Goal: Task Accomplishment & Management: Complete application form

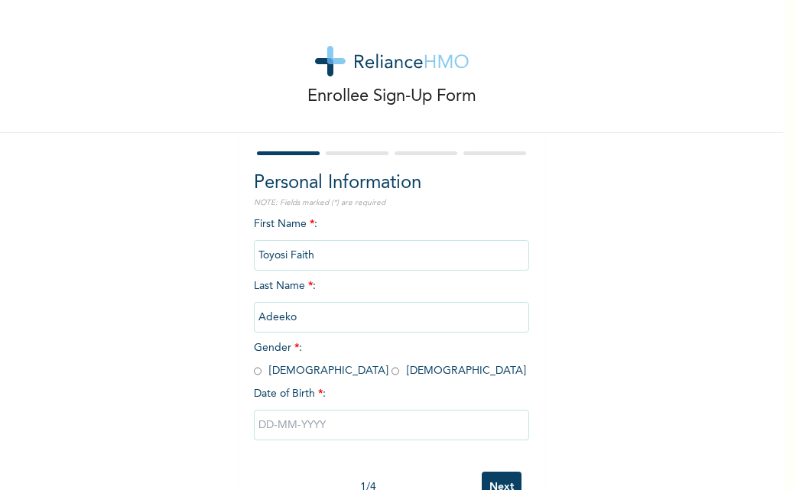
click at [391, 372] on input "radio" at bounding box center [395, 371] width 8 height 15
radio input "true"
click at [276, 431] on input "text" at bounding box center [391, 425] width 275 height 31
select select "9"
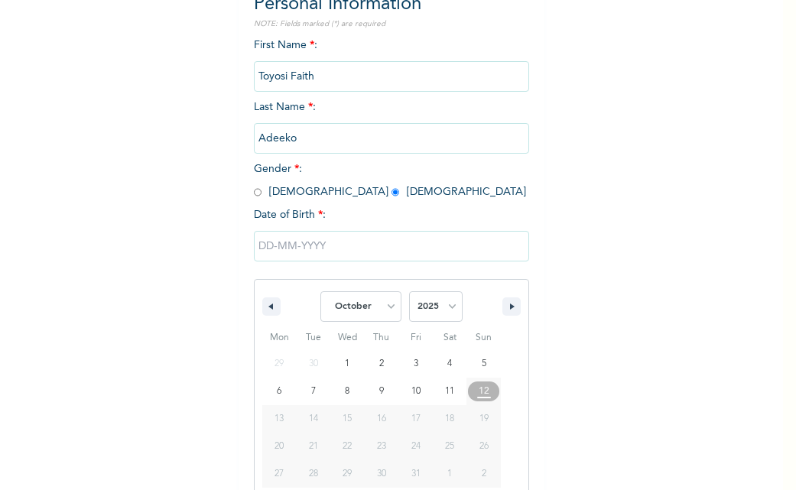
scroll to position [205, 0]
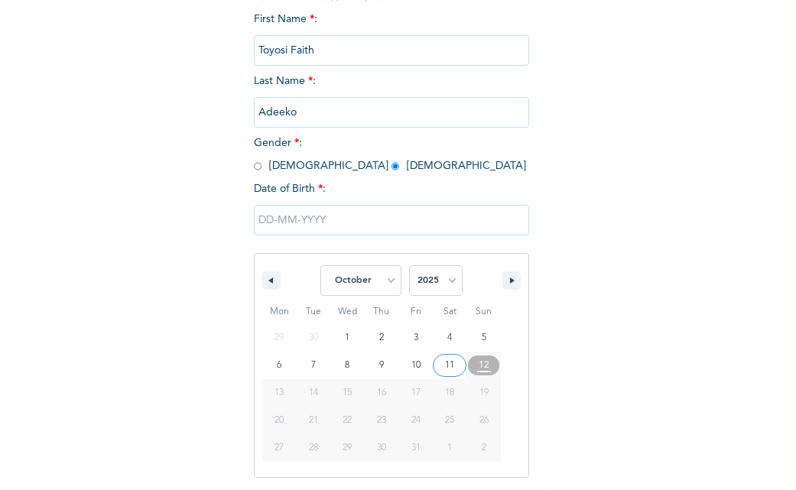
type input "[DATE]"
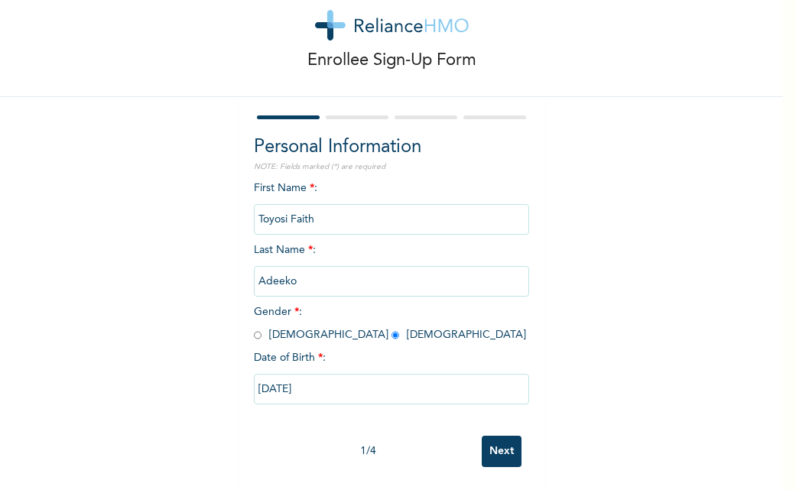
click at [271, 377] on input "[DATE]" at bounding box center [391, 389] width 275 height 31
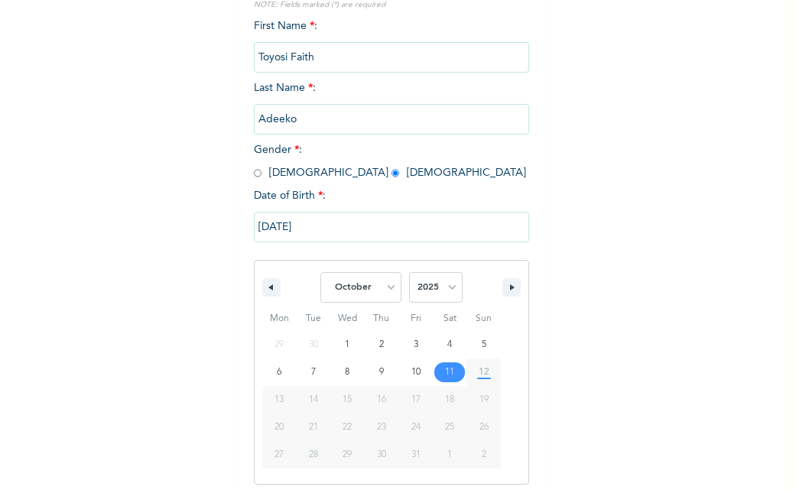
scroll to position [205, 0]
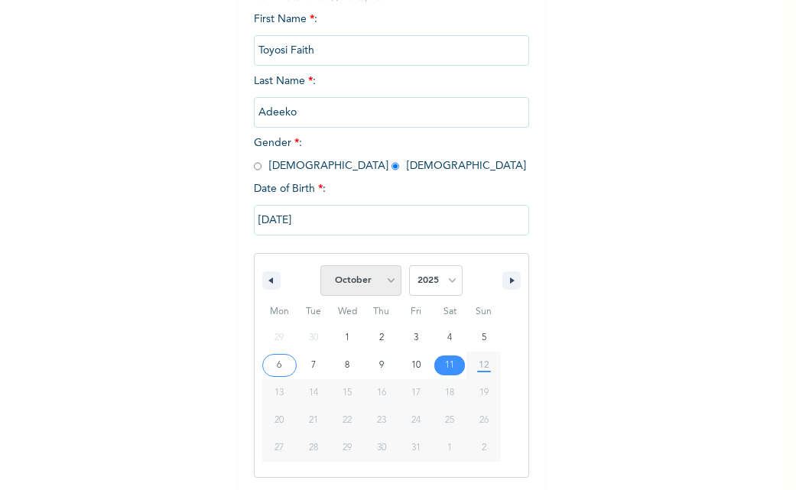
click at [376, 286] on select "January February March April May June July August September October November De…" at bounding box center [360, 280] width 81 height 31
select select "6"
click at [320, 266] on select "January February March April May June July August September October November De…" at bounding box center [360, 280] width 81 height 31
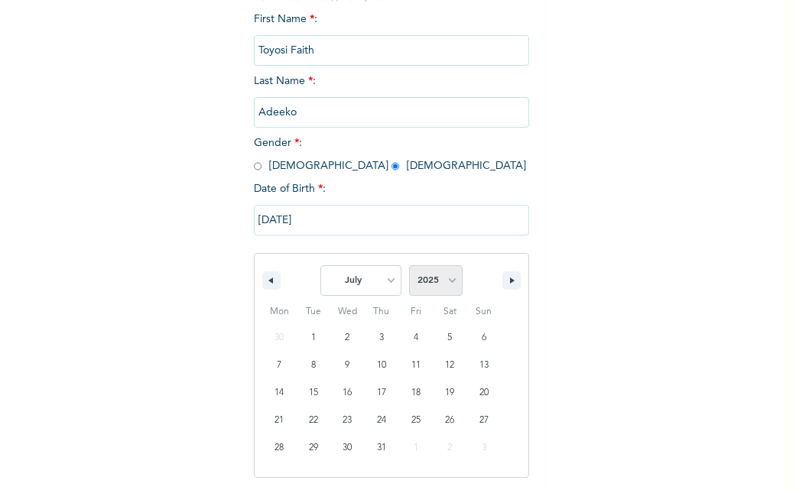
click at [425, 275] on select "2025 2024 2023 2022 2021 2020 2019 2018 2017 2016 2015 2014 2013 2012 2011 2010…" at bounding box center [436, 280] width 54 height 31
select select "1998"
click at [409, 266] on select "2025 2024 2023 2022 2021 2020 2019 2018 2017 2016 2015 2014 2013 2012 2011 2010…" at bounding box center [436, 280] width 54 height 31
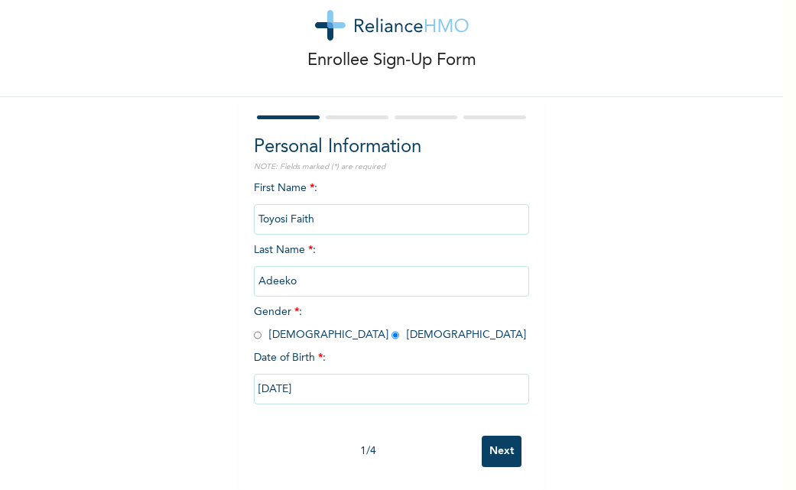
click at [295, 376] on input "[DATE]" at bounding box center [391, 389] width 275 height 31
select select "9"
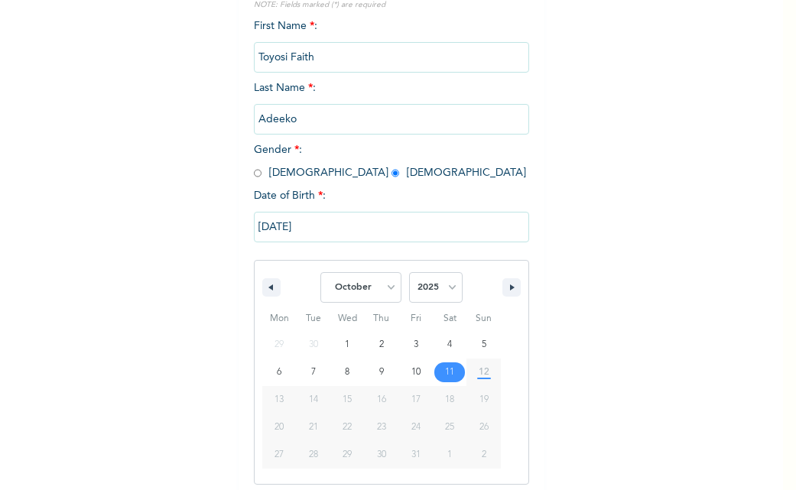
scroll to position [205, 0]
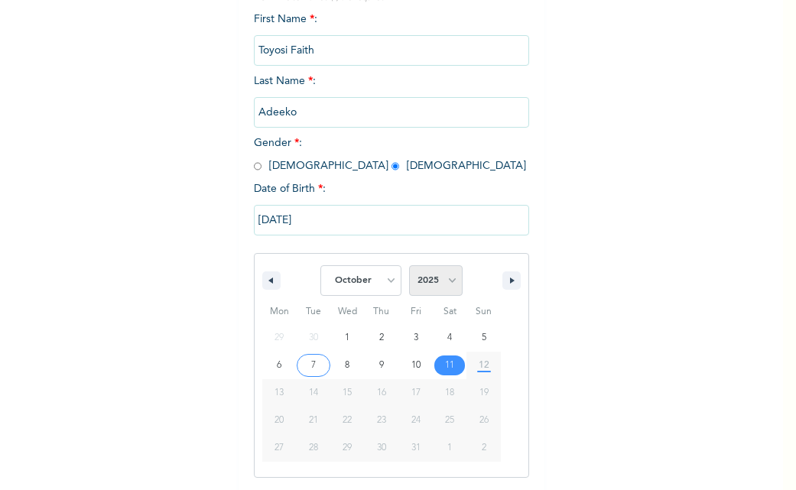
click at [425, 278] on select "2025 2024 2023 2022 2021 2020 2019 2018 2017 2016 2015 2014 2013 2012 2011 2010…" at bounding box center [436, 280] width 54 height 31
select select "1998"
click at [409, 266] on select "2025 2024 2023 2022 2021 2020 2019 2018 2017 2016 2015 2014 2013 2012 2011 2010…" at bounding box center [436, 280] width 54 height 31
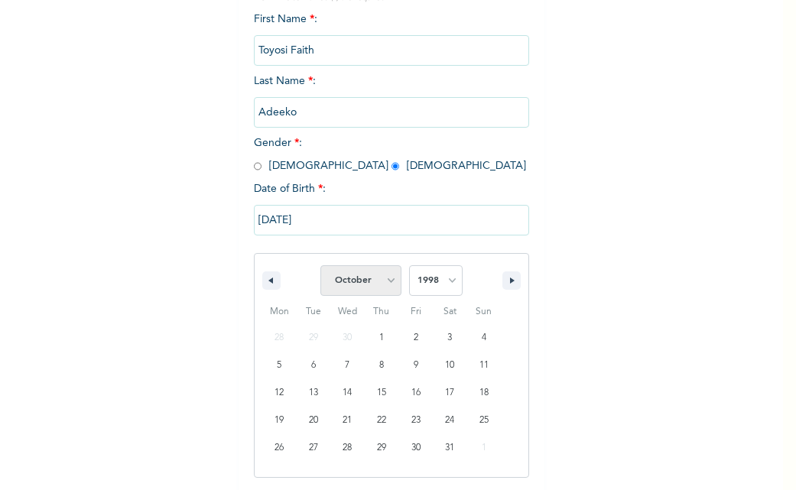
click at [383, 274] on select "January February March April May June July August September October November De…" at bounding box center [360, 280] width 81 height 31
select select "6"
click at [320, 266] on select "January February March April May June July August September October November De…" at bounding box center [360, 280] width 81 height 31
type input "[DATE]"
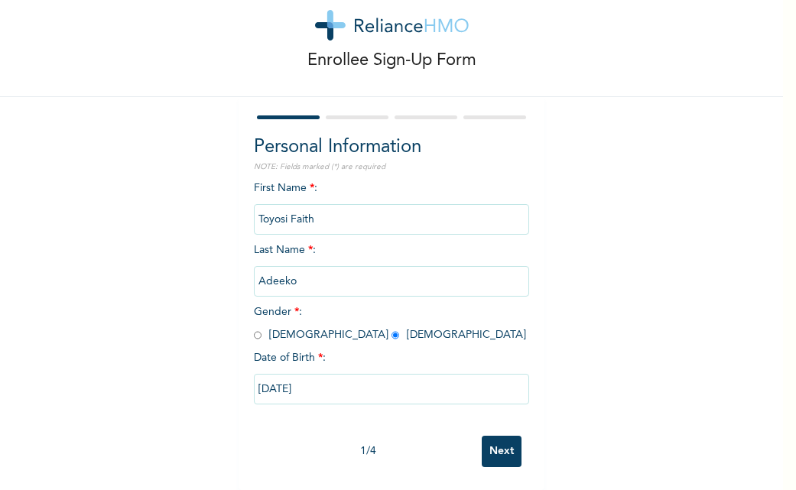
click at [496, 441] on input "Next" at bounding box center [502, 451] width 40 height 31
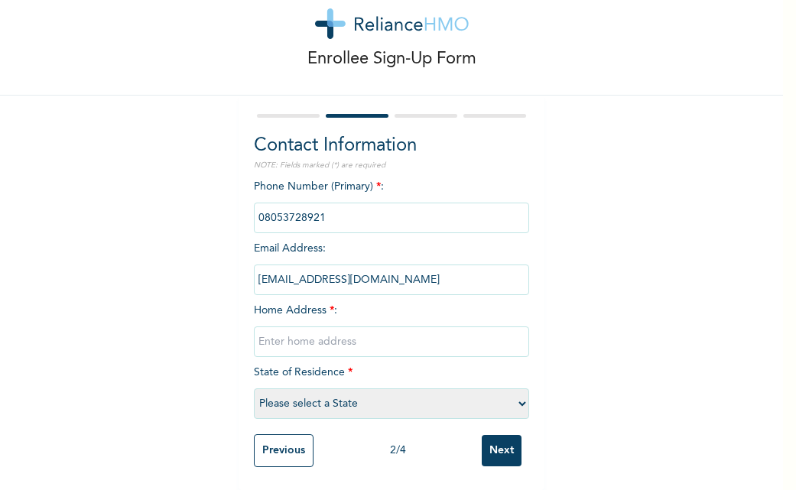
click at [278, 326] on input "text" at bounding box center [391, 341] width 275 height 31
paste input "11, [PERSON_NAME] ikoge, [GEOGRAPHIC_DATA], [GEOGRAPHIC_DATA] Egba"
type input "11, [PERSON_NAME] ikoge, [GEOGRAPHIC_DATA], [GEOGRAPHIC_DATA] Egba"
click at [359, 398] on select "Please select a State [PERSON_NAME] (FCT) [PERSON_NAME] Ibom [GEOGRAPHIC_DATA] …" at bounding box center [391, 403] width 275 height 31
select select "25"
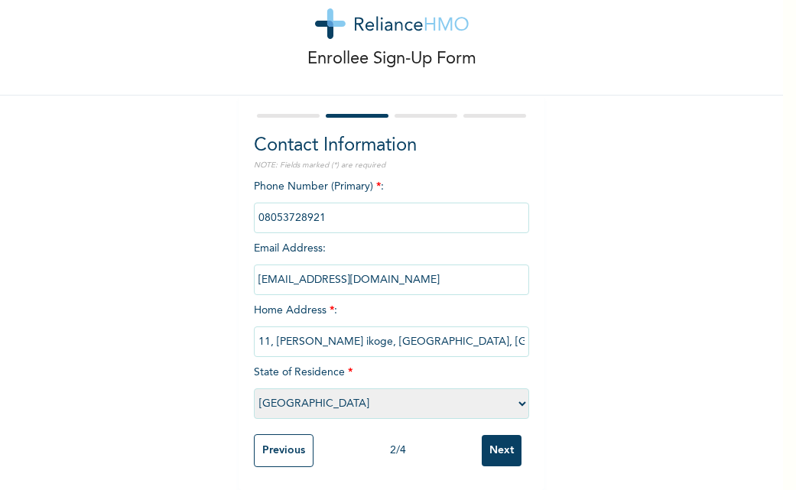
click at [254, 388] on select "Please select a State [PERSON_NAME] (FCT) [PERSON_NAME] Ibom [GEOGRAPHIC_DATA] …" at bounding box center [391, 403] width 275 height 31
click at [503, 436] on input "Next" at bounding box center [502, 450] width 40 height 31
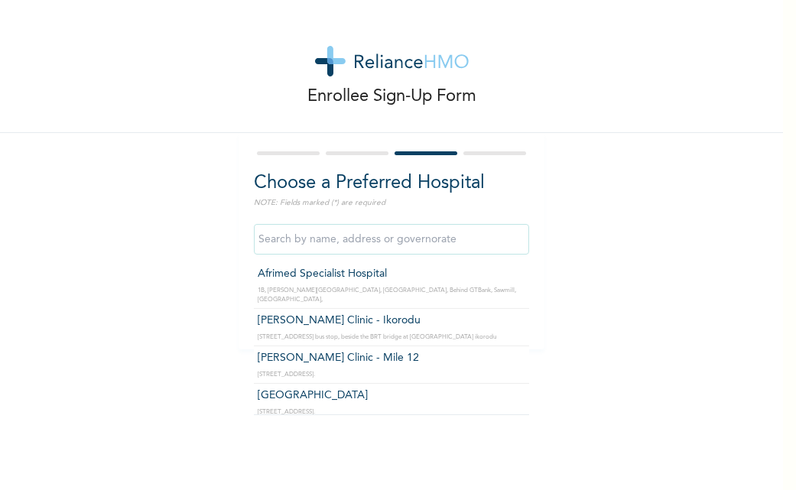
click at [480, 229] on input "text" at bounding box center [391, 239] width 275 height 31
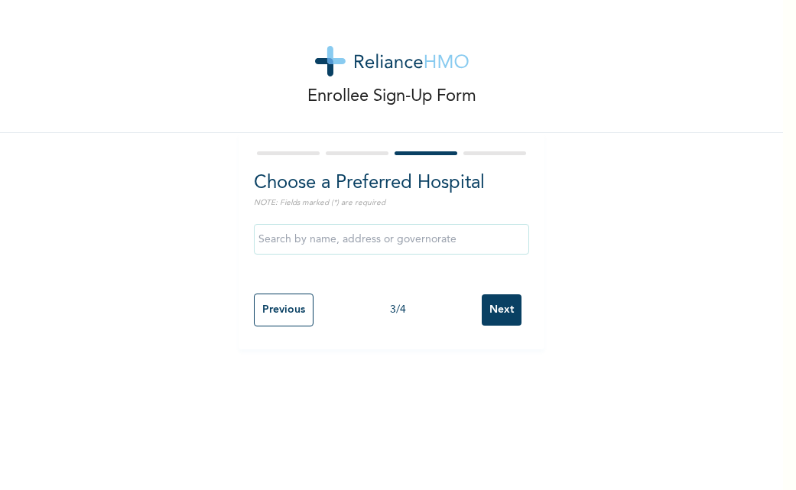
click at [588, 271] on div "Enrollee Sign-Up Form Choose a Preferred Hospital NOTE: Fields marked (*) are r…" at bounding box center [391, 174] width 783 height 349
click at [498, 314] on input "Next" at bounding box center [502, 309] width 40 height 31
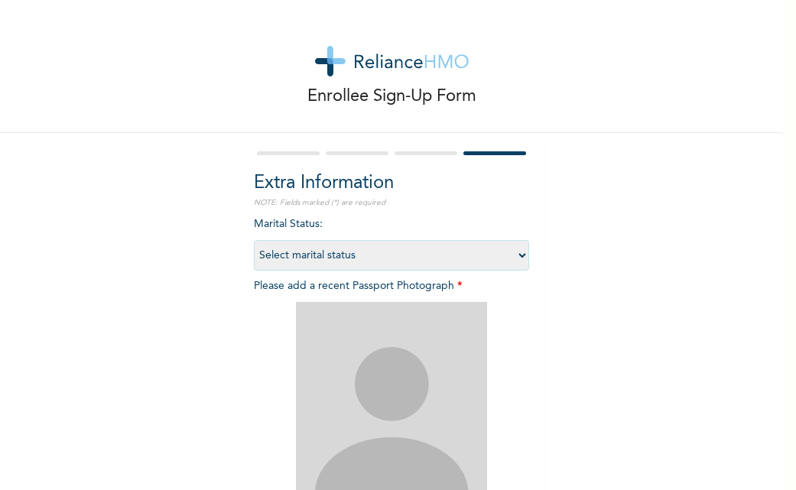
click at [489, 251] on select "Select marital status [DEMOGRAPHIC_DATA] Married [DEMOGRAPHIC_DATA] Widow/[DEMO…" at bounding box center [391, 255] width 275 height 31
select select "1"
click at [254, 240] on select "Select marital status [DEMOGRAPHIC_DATA] Married [DEMOGRAPHIC_DATA] Widow/[DEMO…" at bounding box center [391, 255] width 275 height 31
click at [435, 356] on img at bounding box center [391, 397] width 191 height 191
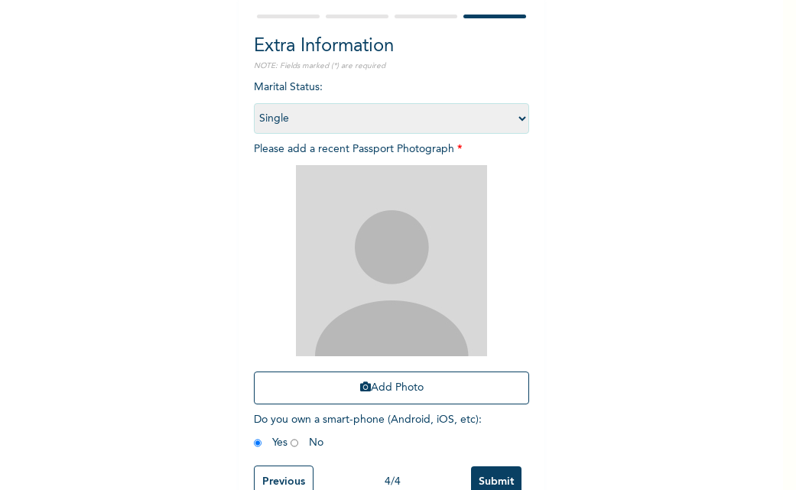
scroll to position [181, 0]
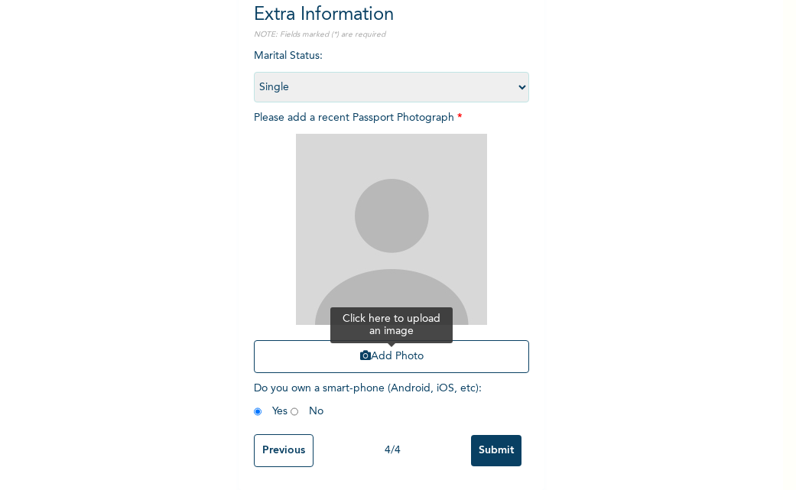
click at [375, 340] on button "Add Photo" at bounding box center [391, 356] width 275 height 33
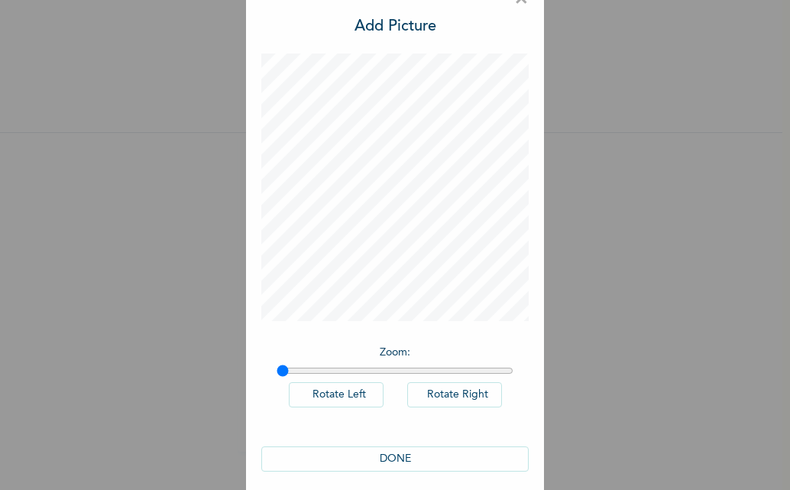
scroll to position [44, 0]
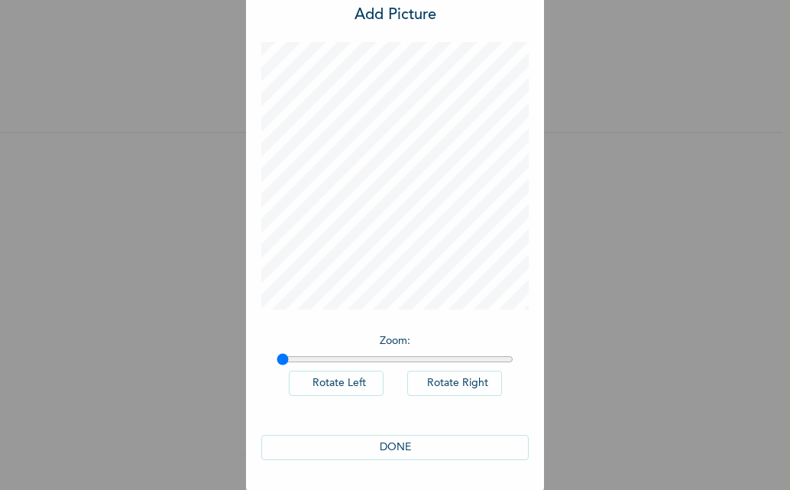
click at [453, 445] on button "DONE" at bounding box center [395, 447] width 268 height 25
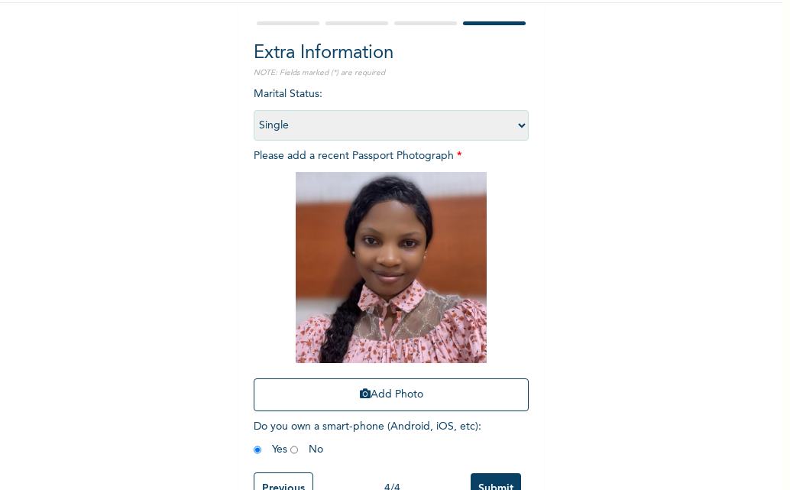
scroll to position [181, 0]
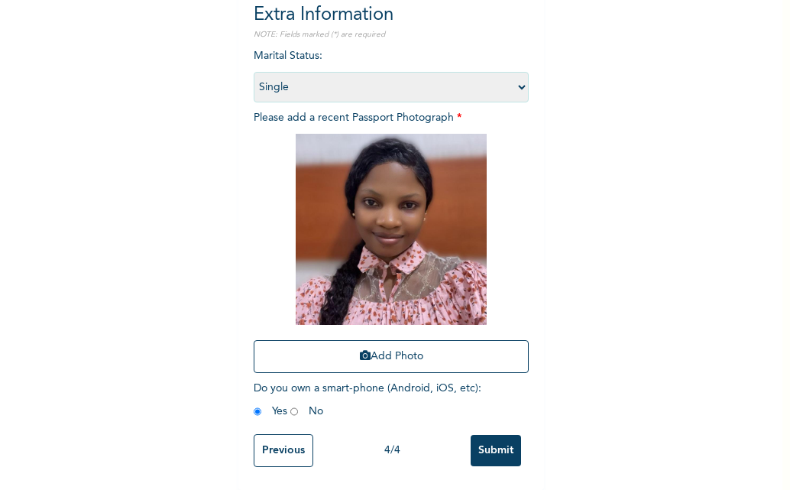
click at [504, 446] on input "Submit" at bounding box center [496, 450] width 50 height 31
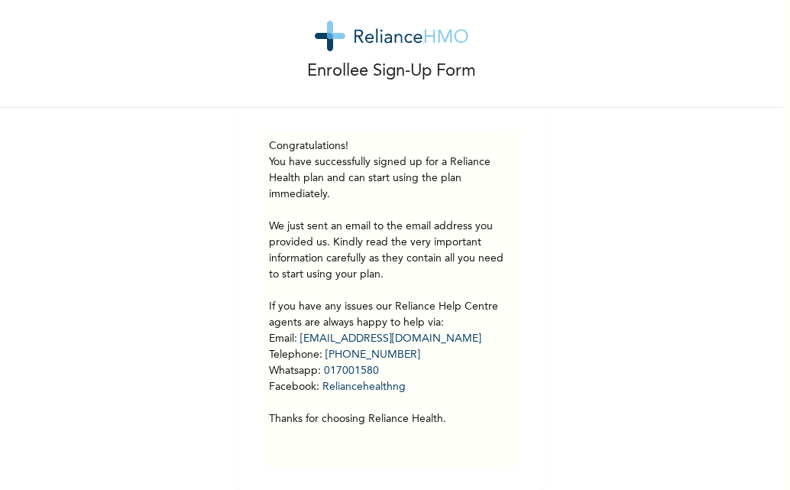
scroll to position [37, 0]
